Goal: Task Accomplishment & Management: Manage account settings

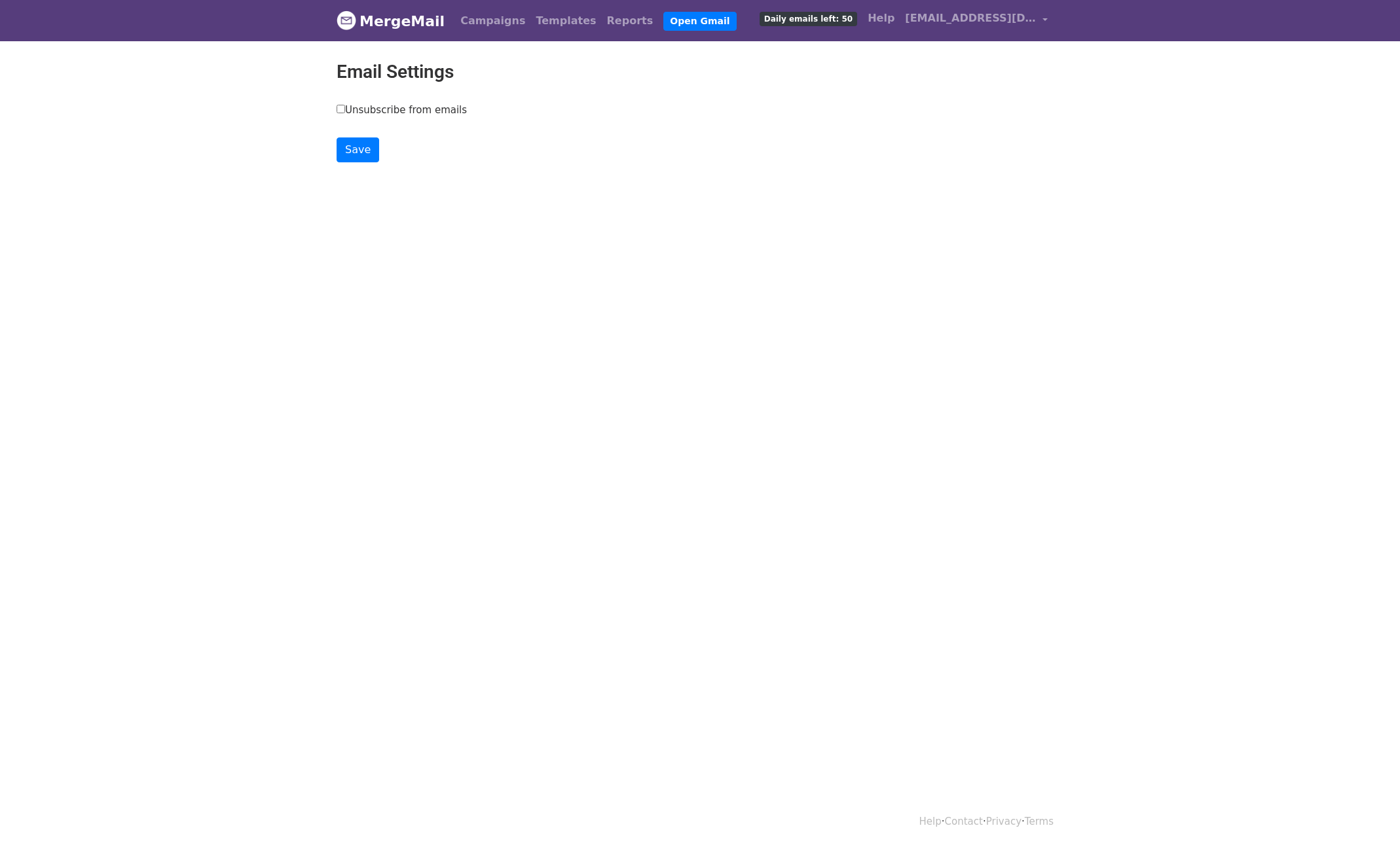
drag, startPoint x: 375, startPoint y: 116, endPoint x: 374, endPoint y: 110, distance: 6.1
click at [375, 116] on div "Unsubscribe from emails" at bounding box center [700, 113] width 727 height 20
click at [372, 107] on label "Unsubscribe from emails" at bounding box center [402, 110] width 130 height 15
click at [345, 107] on input "Unsubscribe from emails" at bounding box center [341, 108] width 9 height 9
checkbox input "true"
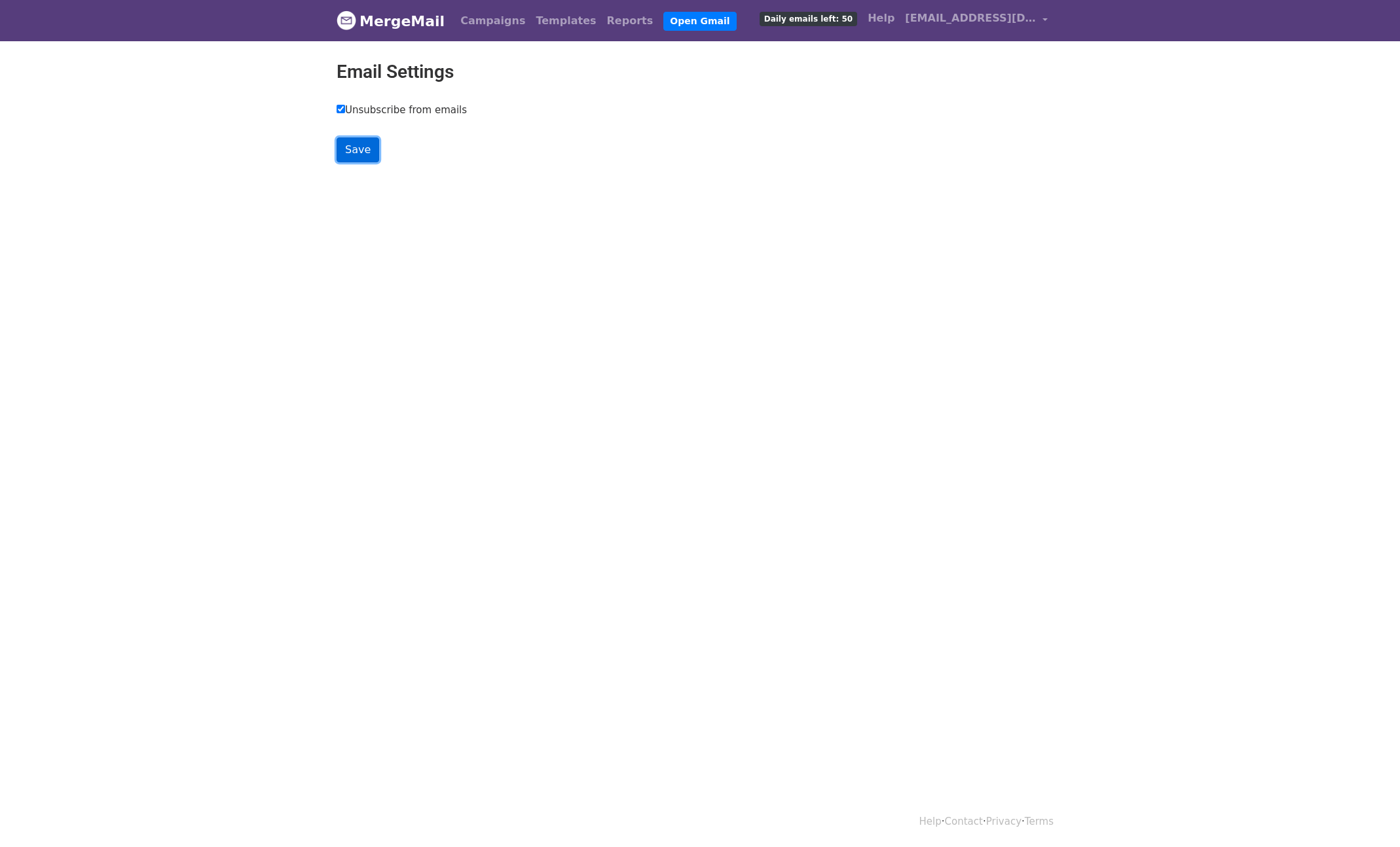
click at [362, 153] on input "Save" at bounding box center [358, 150] width 43 height 25
